Goal: Task Accomplishment & Management: Manage account settings

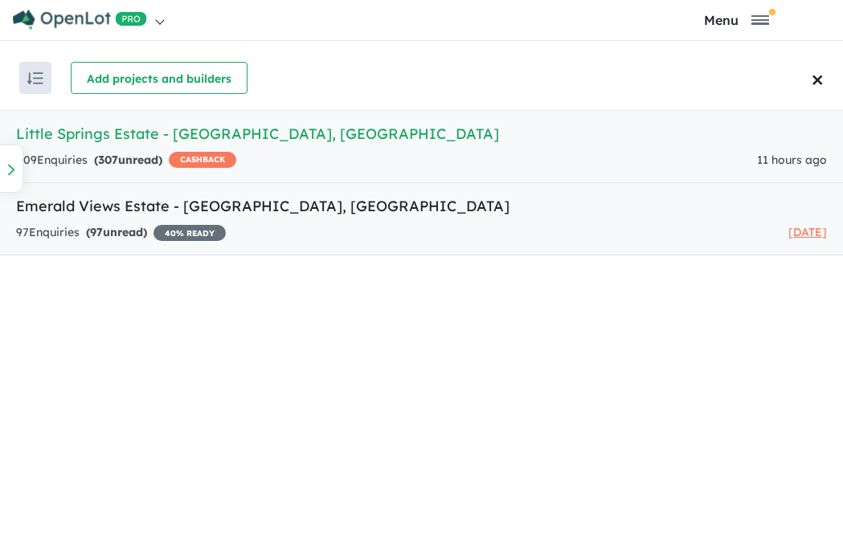
click at [309, 200] on h5 "Emerald Views Estate - [GEOGRAPHIC_DATA] , [GEOGRAPHIC_DATA]" at bounding box center [421, 206] width 811 height 22
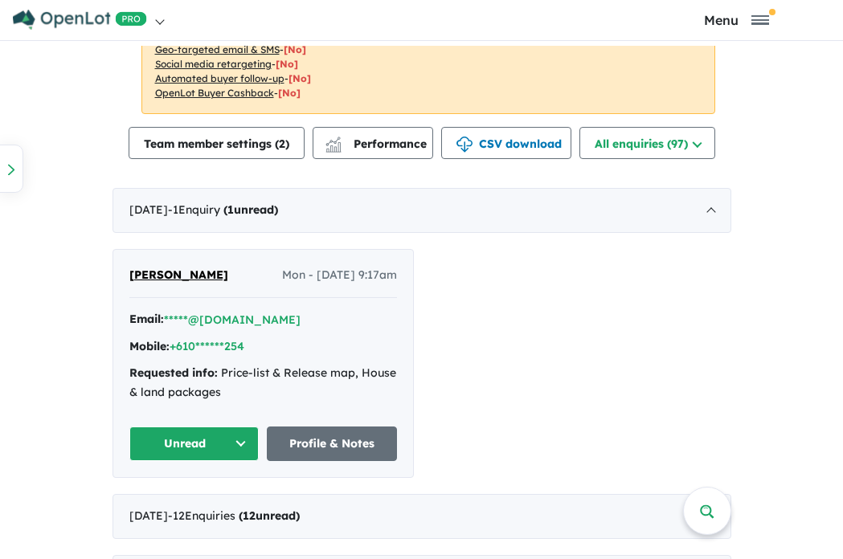
scroll to position [861, 0]
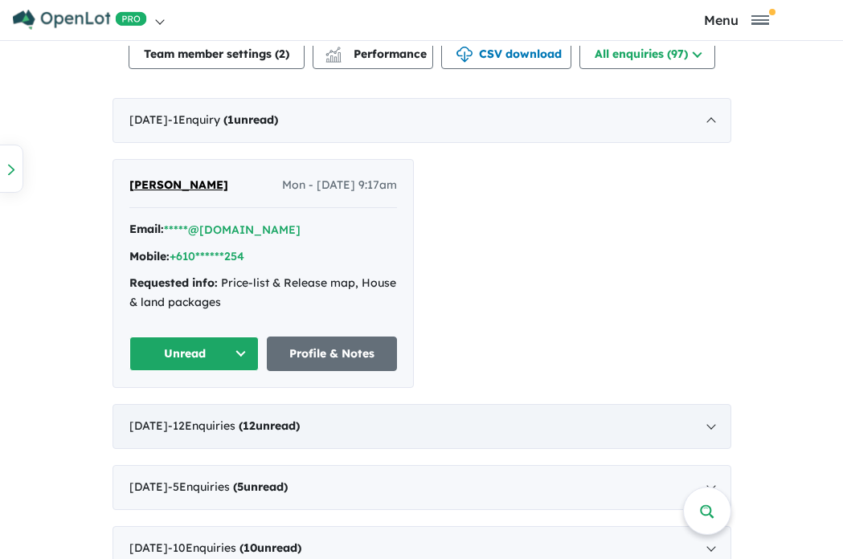
click at [497, 424] on div "[DATE] - 12 Enquir ies ( 12 unread)" at bounding box center [422, 426] width 619 height 45
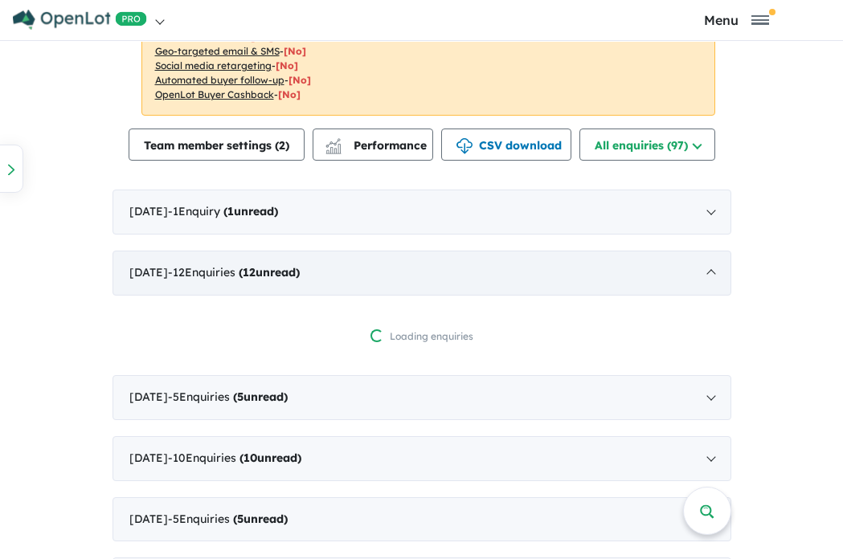
scroll to position [763, 0]
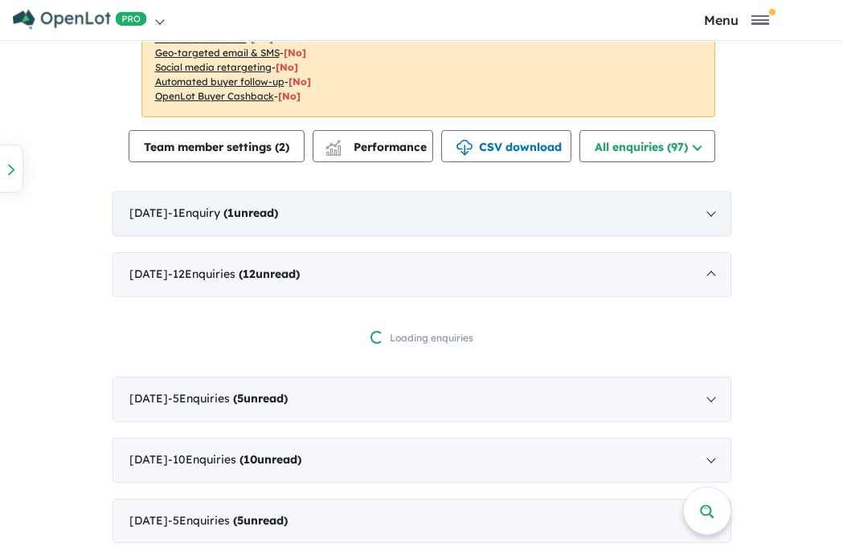
click at [466, 219] on div "[DATE] - 1 Enquir y ( 1 unread)" at bounding box center [422, 213] width 619 height 45
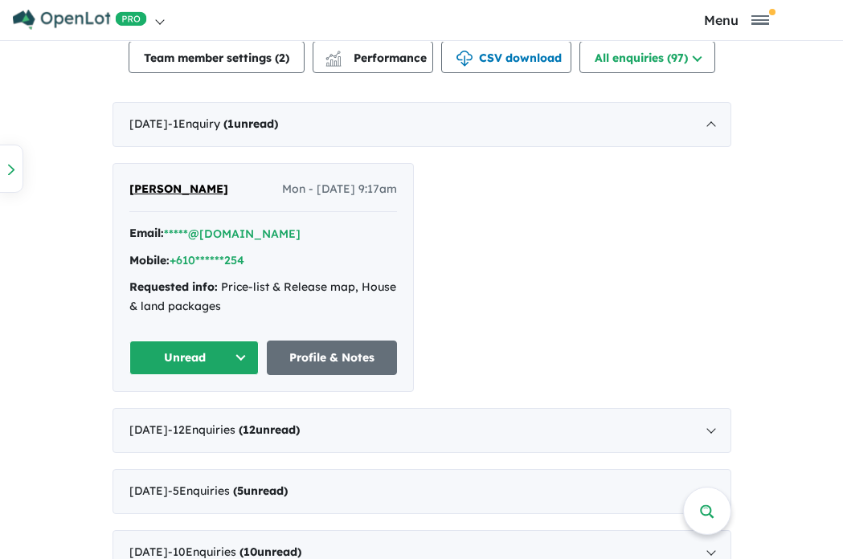
scroll to position [850, 0]
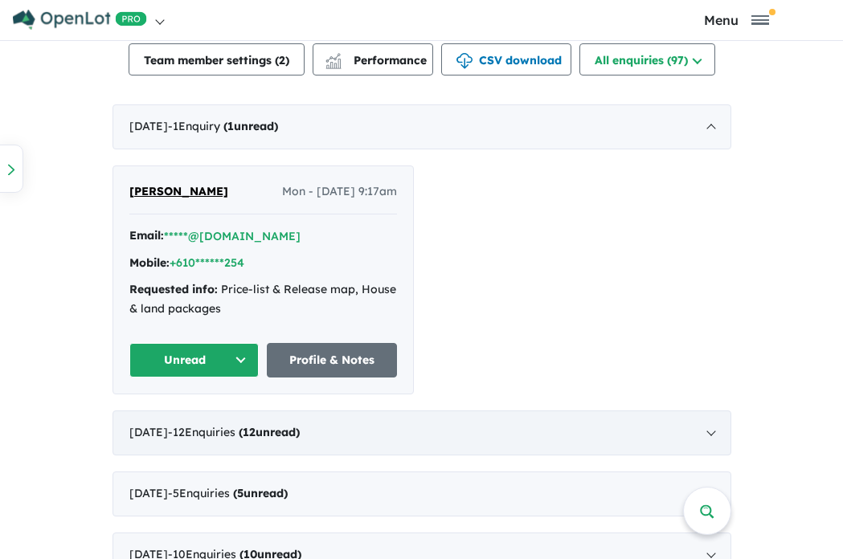
click at [485, 432] on div "[DATE] - 12 Enquir ies ( 12 unread)" at bounding box center [422, 433] width 619 height 45
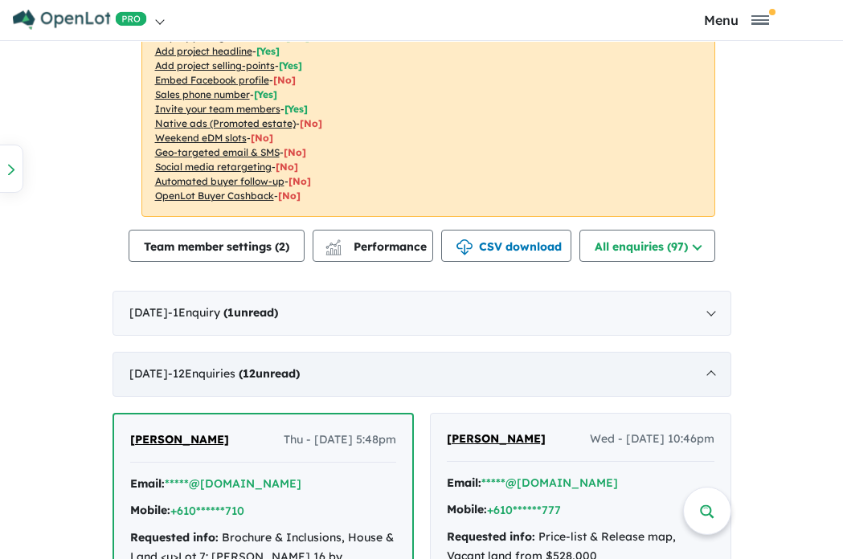
scroll to position [731, 0]
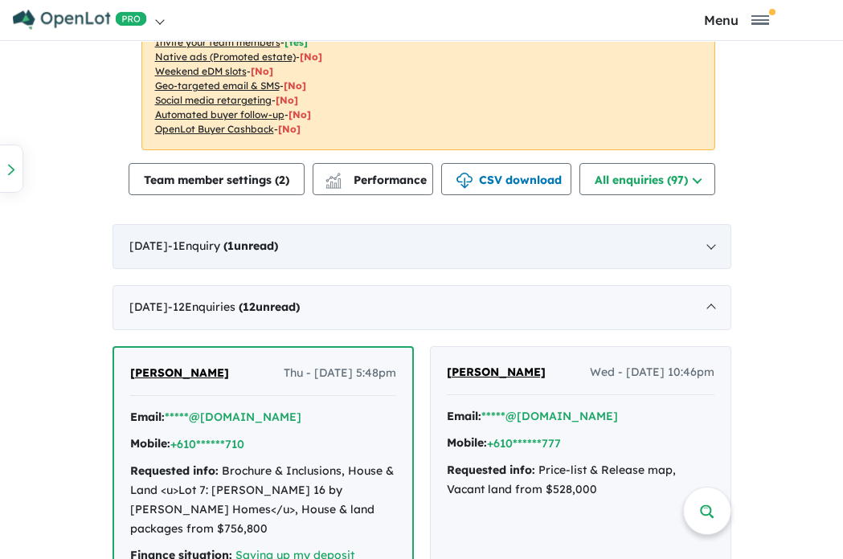
click at [456, 244] on div "[DATE] - 1 Enquir y ( 1 unread)" at bounding box center [422, 246] width 619 height 45
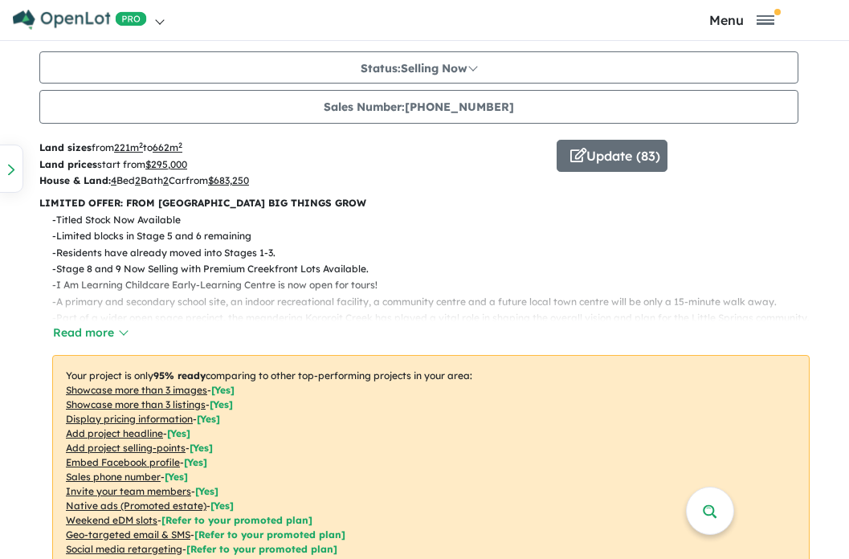
scroll to position [35, 0]
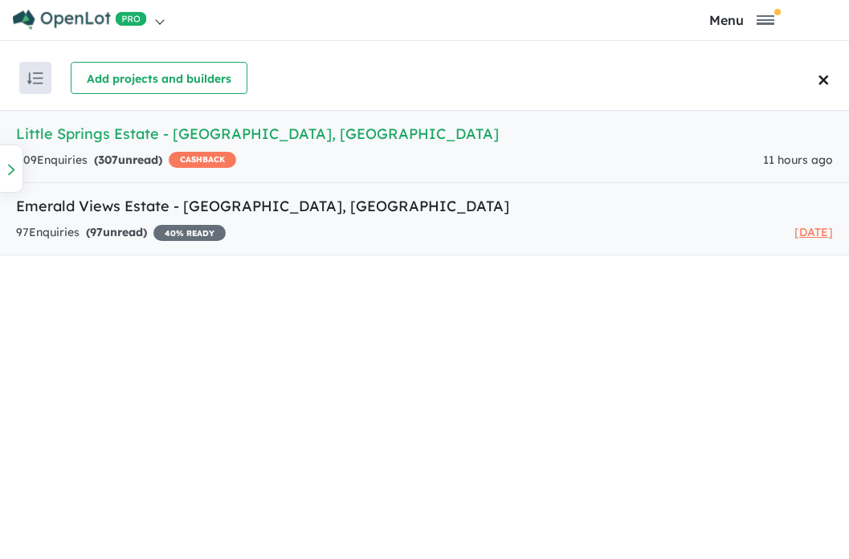
click at [478, 218] on link "Emerald Views Estate - [GEOGRAPHIC_DATA] , [GEOGRAPHIC_DATA] 97 Enquir ies ( 97…" at bounding box center [424, 218] width 849 height 73
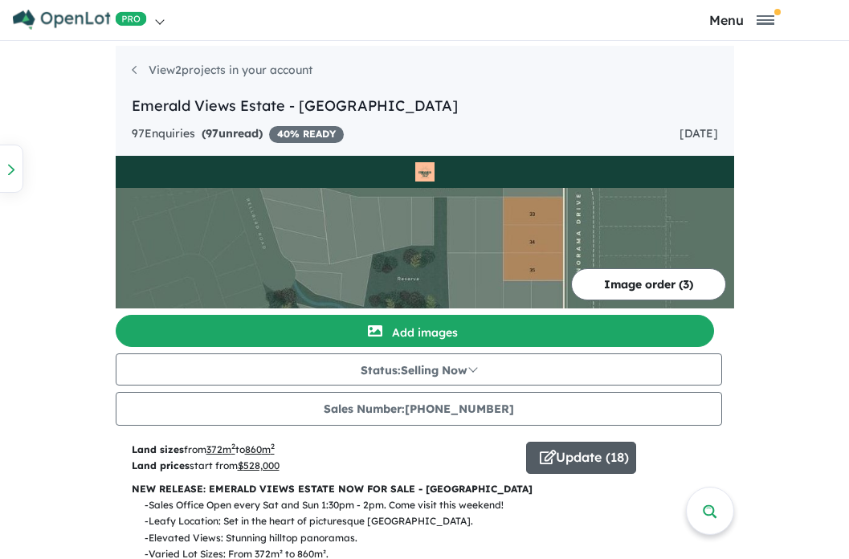
click at [609, 455] on button "Update ( 18 )" at bounding box center [581, 458] width 110 height 32
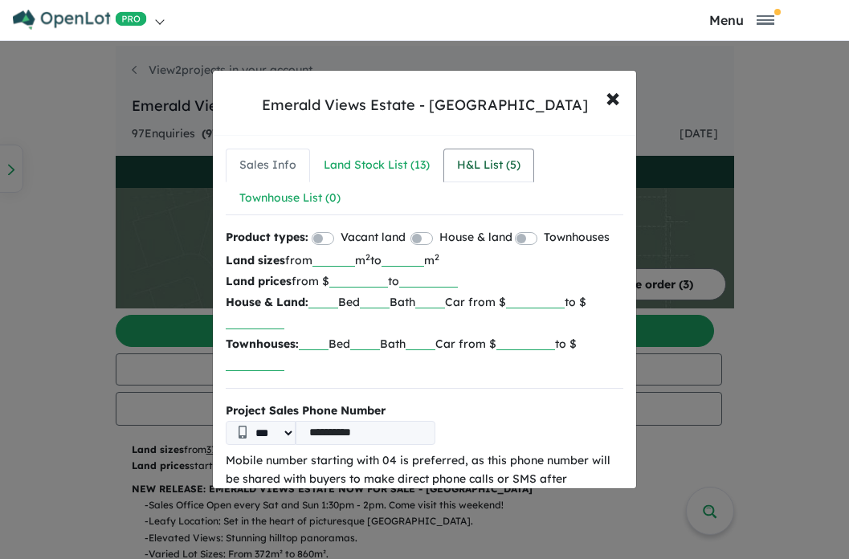
click at [480, 166] on div "H&L List ( 5 )" at bounding box center [488, 165] width 63 height 19
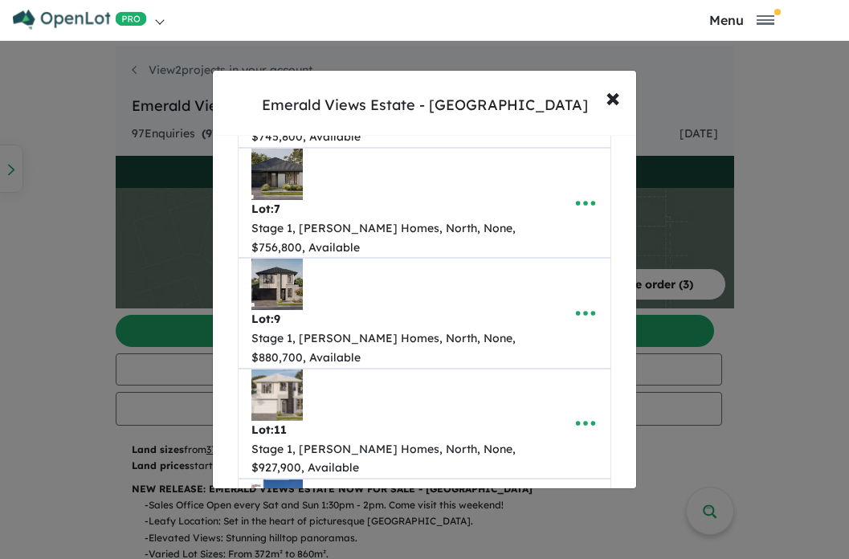
scroll to position [149, 0]
